Goal: Navigation & Orientation: Find specific page/section

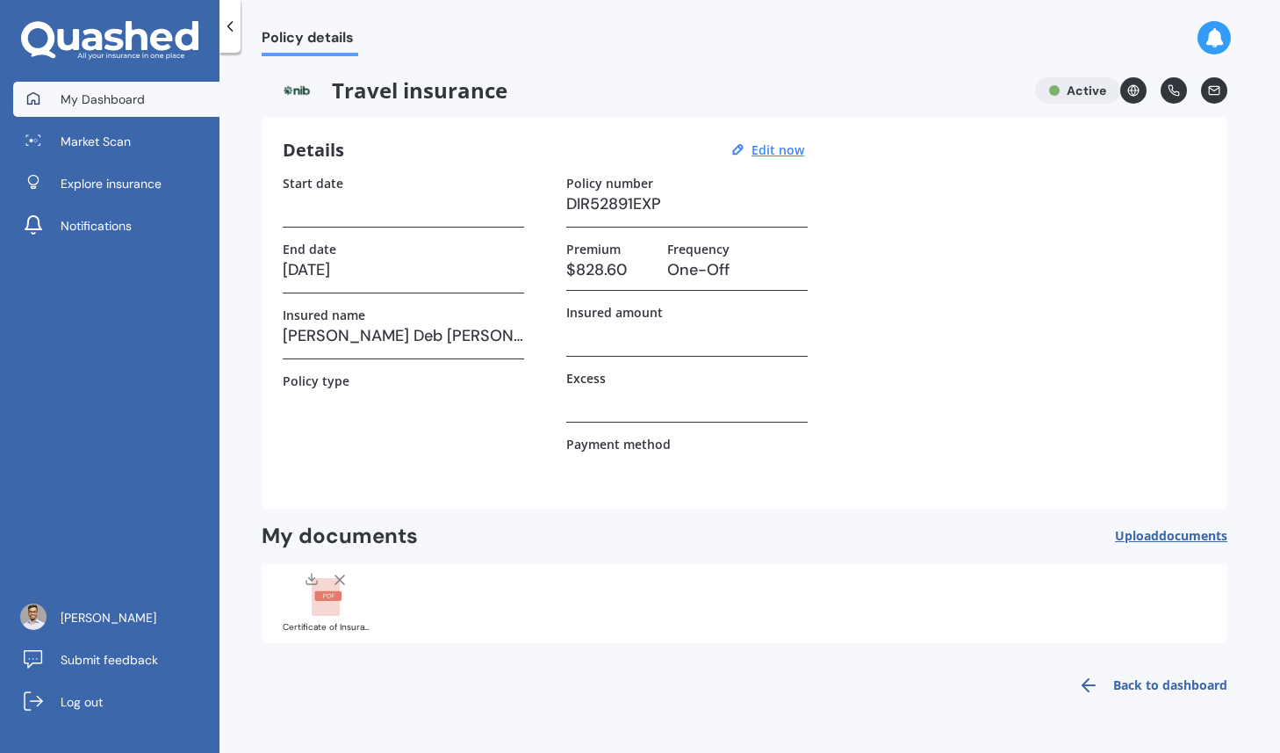
click at [119, 104] on span "My Dashboard" at bounding box center [103, 99] width 84 height 18
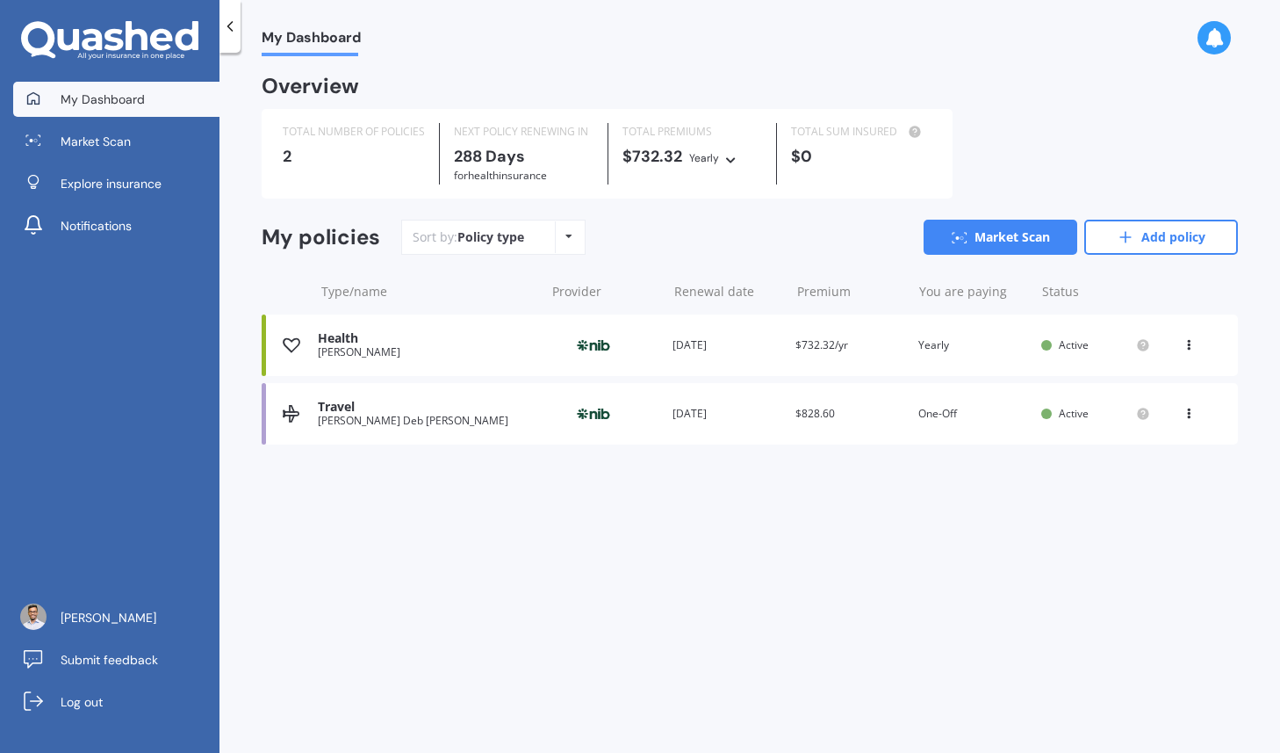
click at [283, 419] on img at bounding box center [291, 414] width 17 height 18
click at [300, 346] on div "Health [PERSON_NAME] Provider Renewal date [DATE] Premium $732.32/yr You are pa…" at bounding box center [750, 344] width 976 height 61
click at [341, 425] on div "[PERSON_NAME] Deb [PERSON_NAME]" at bounding box center [427, 420] width 218 height 12
click at [349, 334] on div "Health" at bounding box center [427, 338] width 218 height 15
click at [531, 168] on span "for Health insurance" at bounding box center [500, 175] width 93 height 15
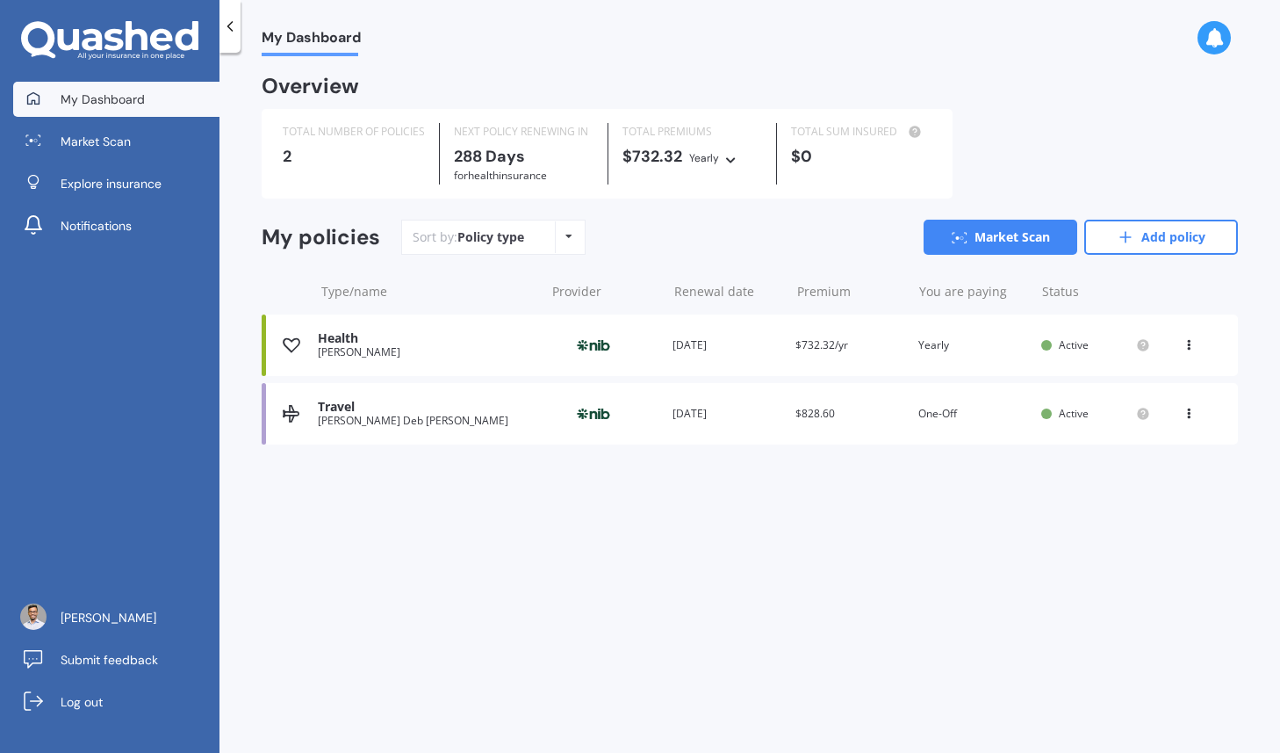
click at [531, 168] on span "for Health insurance" at bounding box center [500, 175] width 93 height 15
click at [547, 165] on span "288 Days for Health insurance" at bounding box center [500, 165] width 93 height 39
click at [504, 227] on div "Sort by: Policy type Policy type Alphabetical Date added Renewing next" at bounding box center [493, 237] width 184 height 35
click at [531, 231] on div "Sort by: Policy type Policy type Alphabetical Date added Renewing next" at bounding box center [493, 237] width 184 height 35
click at [569, 232] on icon at bounding box center [568, 236] width 7 height 11
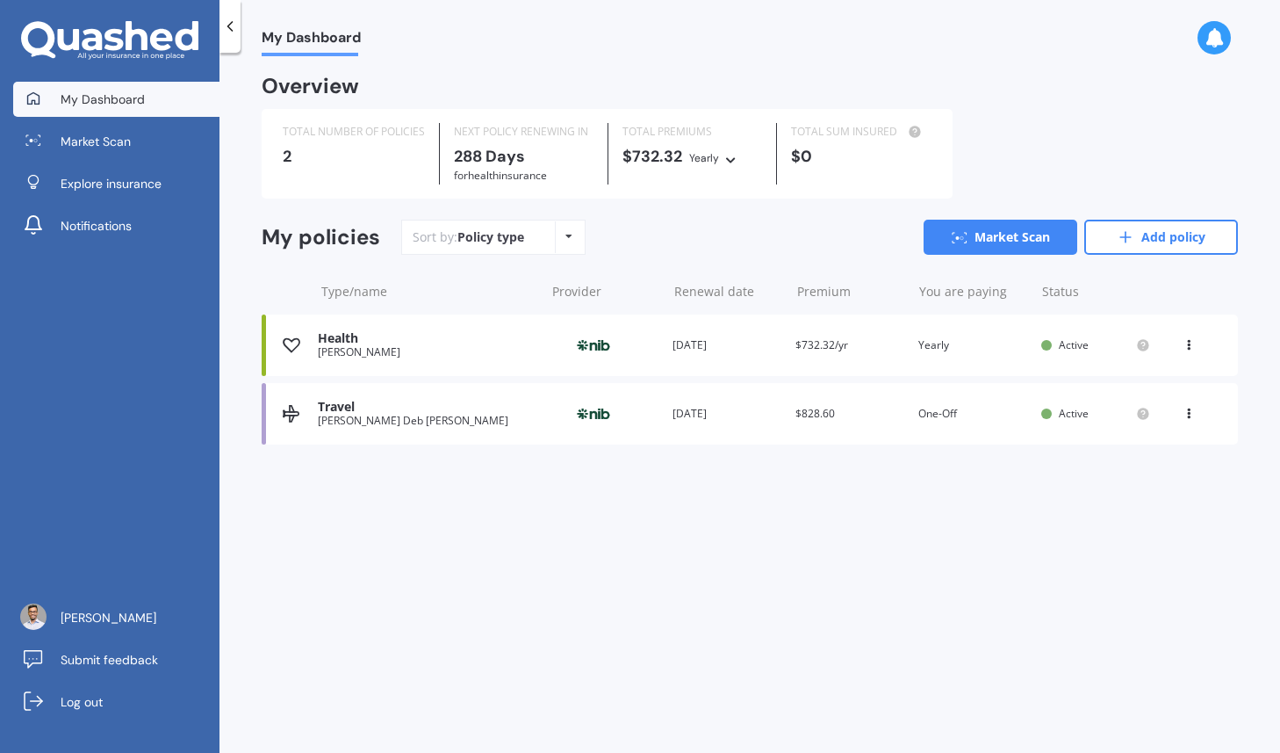
click at [450, 248] on div "Sort by: Policy type Policy type Alphabetical Date added Renewing next" at bounding box center [493, 237] width 184 height 35
click at [1141, 349] on circle at bounding box center [1142, 344] width 11 height 11
click at [1152, 410] on div "Travel [PERSON_NAME] Deb [PERSON_NAME] Provider Renewal date [DATE] Premium $82…" at bounding box center [750, 413] width 976 height 61
